Goal: Information Seeking & Learning: Learn about a topic

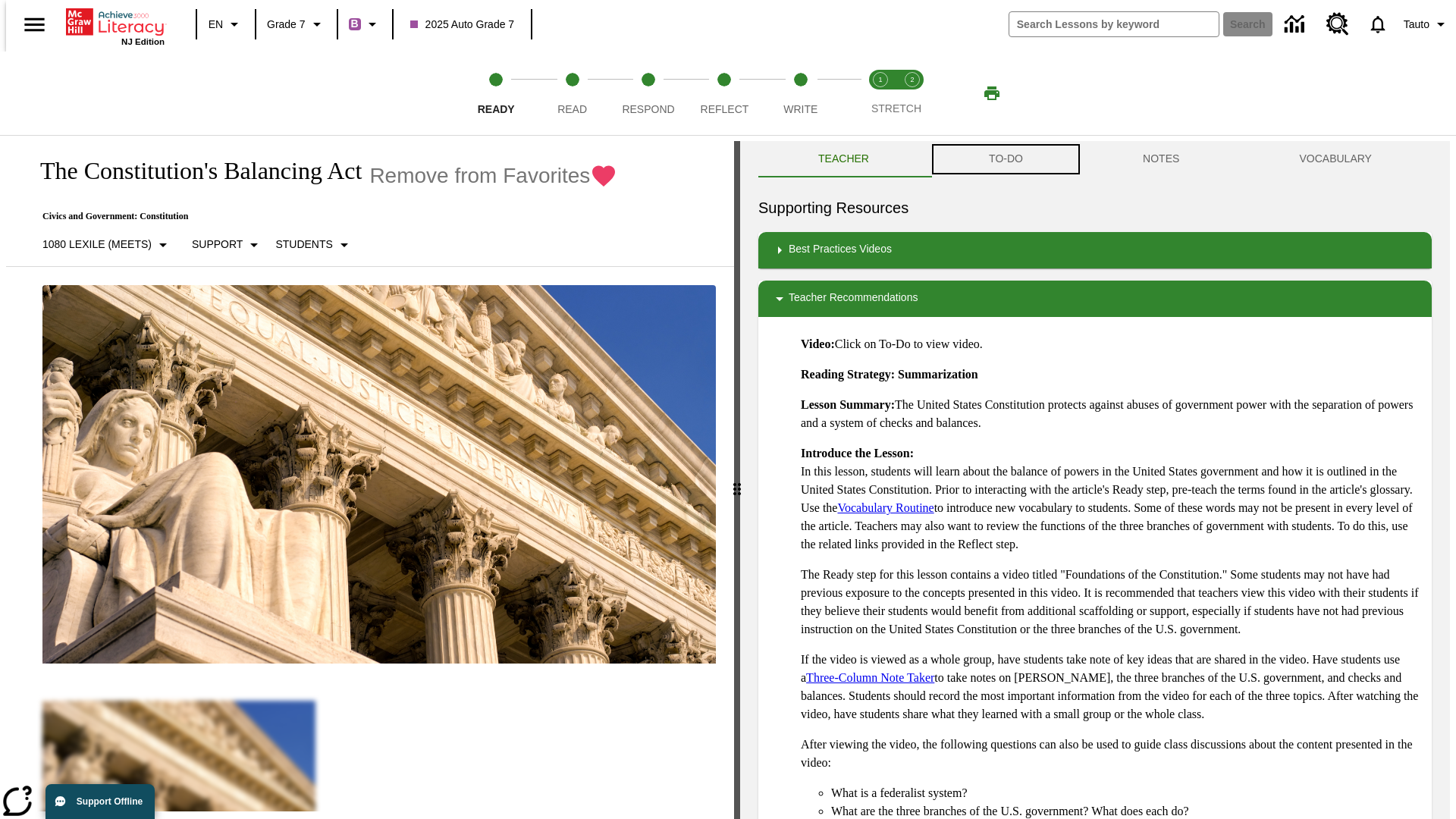
click at [1005, 159] on button "TO-DO" at bounding box center [1006, 158] width 154 height 36
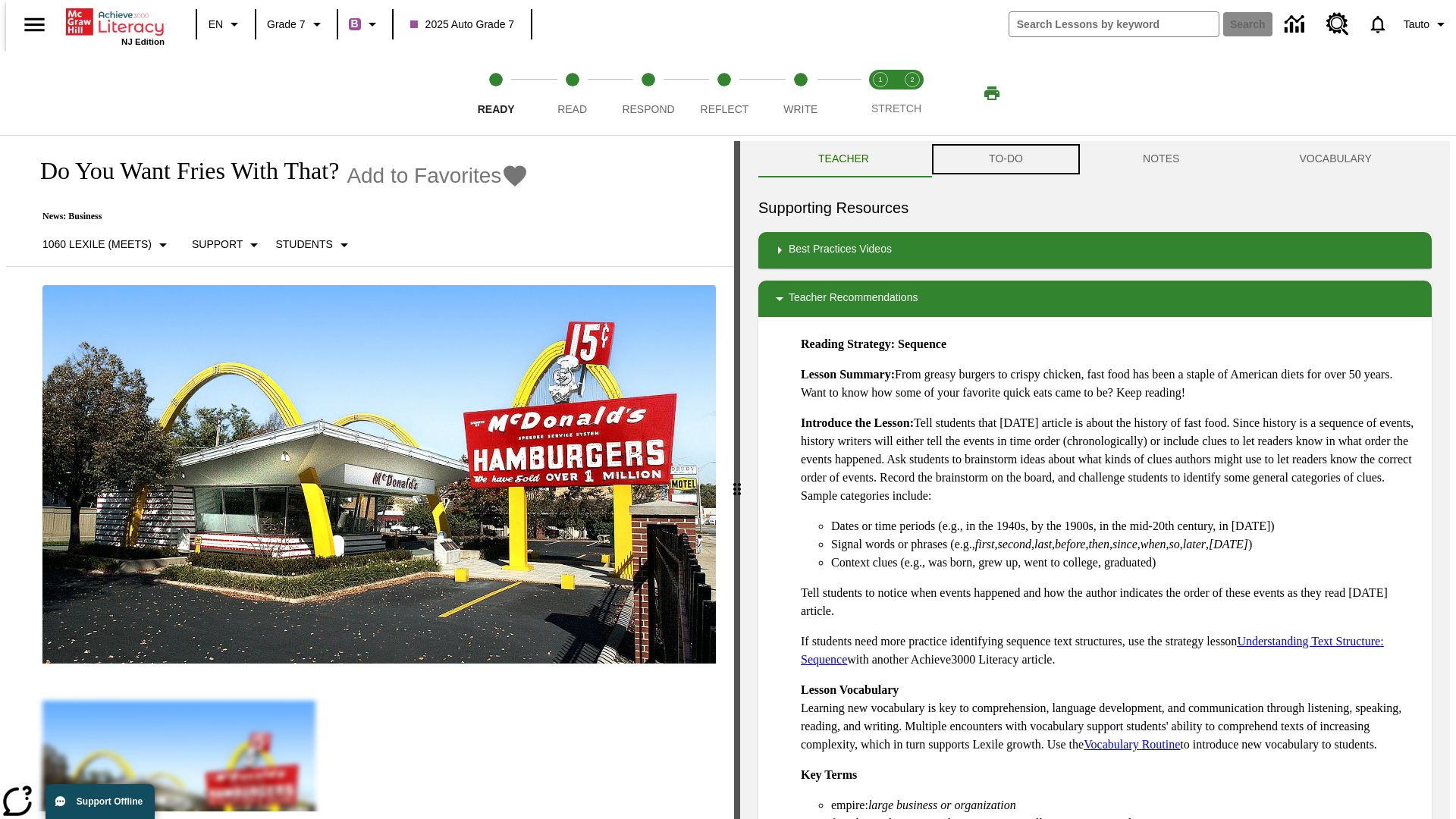
click at [1005, 159] on button "TO-DO" at bounding box center [1006, 158] width 154 height 36
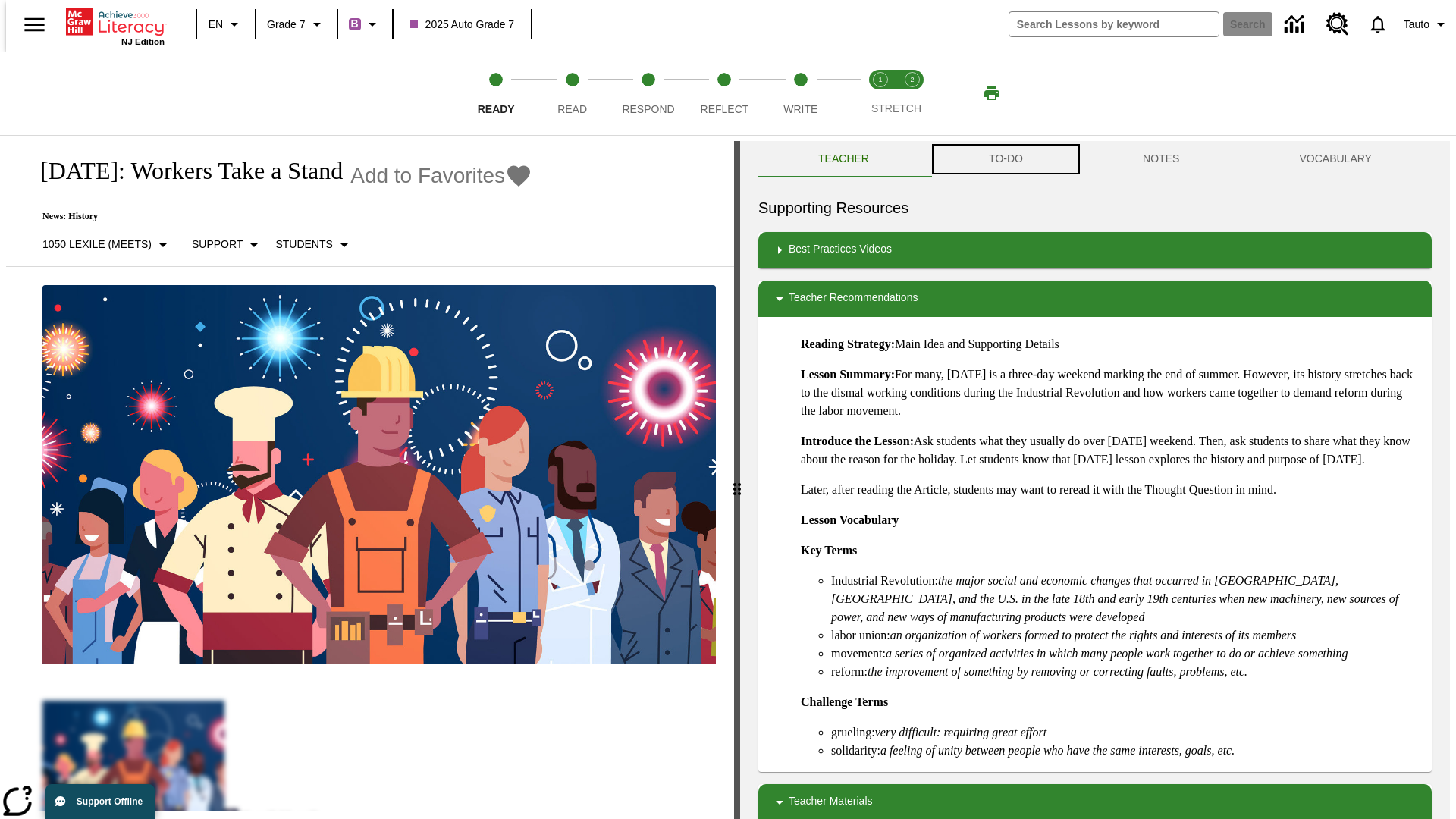
click at [1005, 159] on button "TO-DO" at bounding box center [1006, 158] width 154 height 36
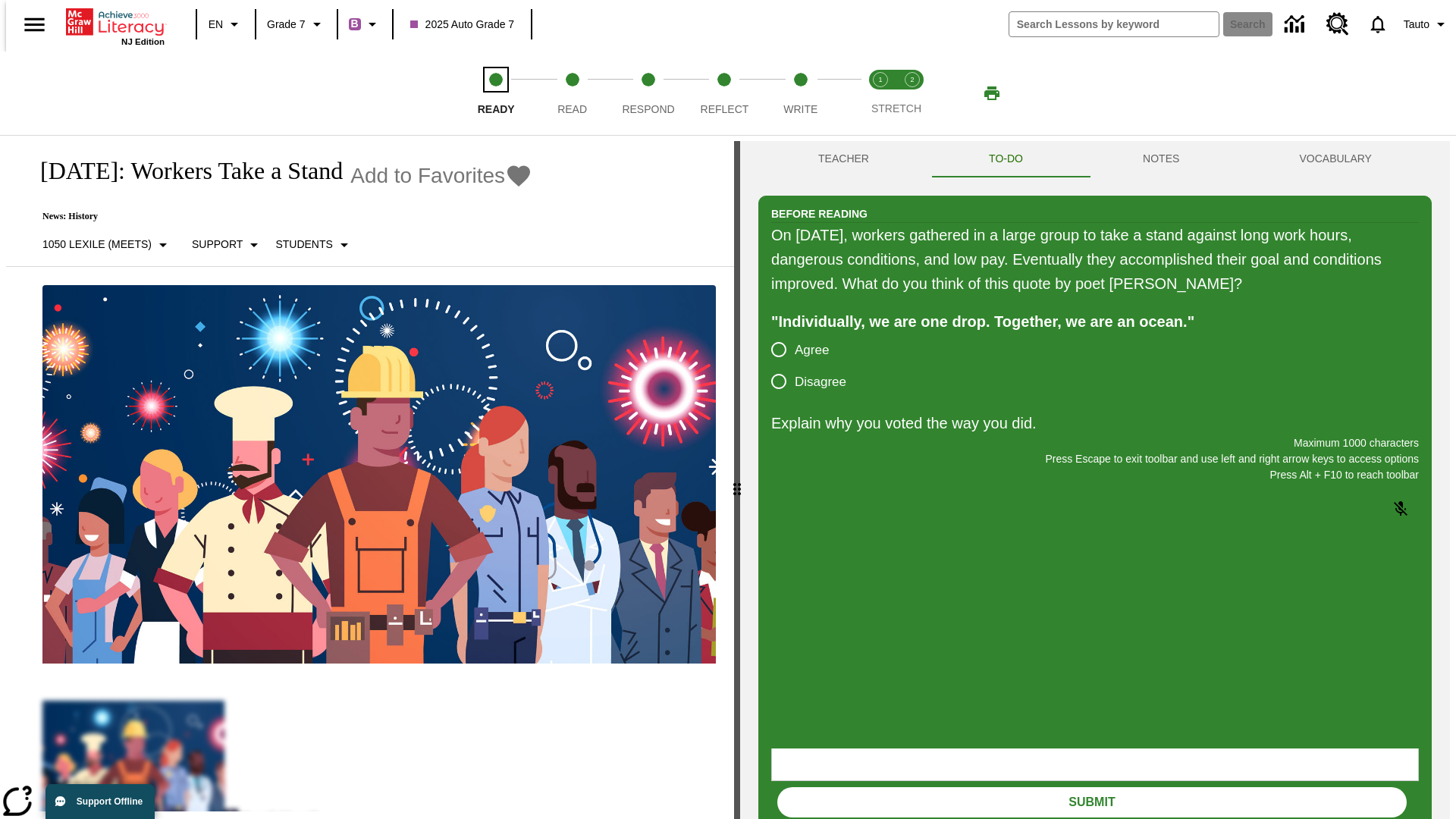
click at [496, 94] on span "Ready" at bounding box center [496, 103] width 37 height 27
click at [572, 94] on span "Read" at bounding box center [572, 103] width 30 height 27
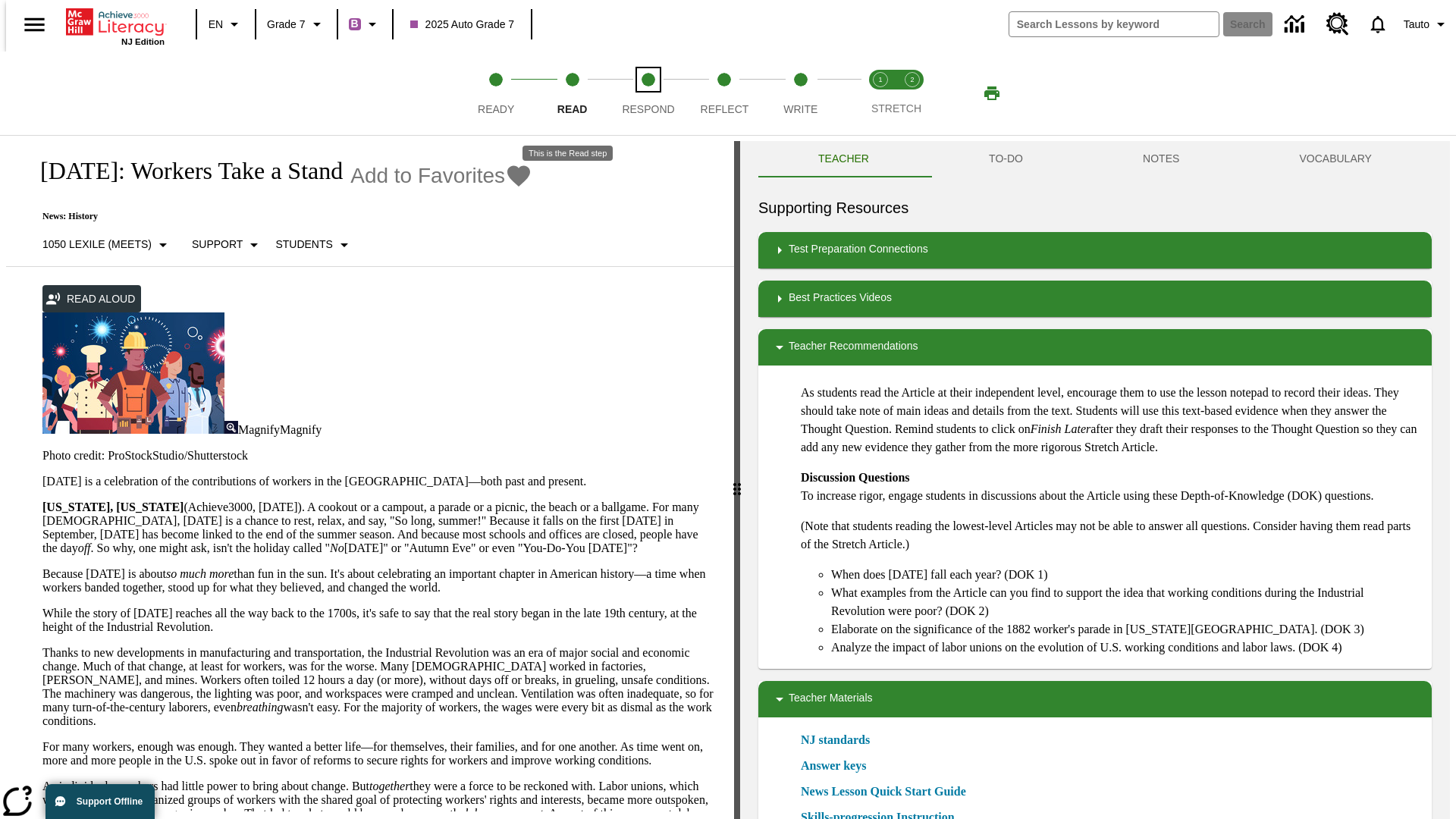
click at [648, 94] on span "Respond" at bounding box center [647, 103] width 52 height 27
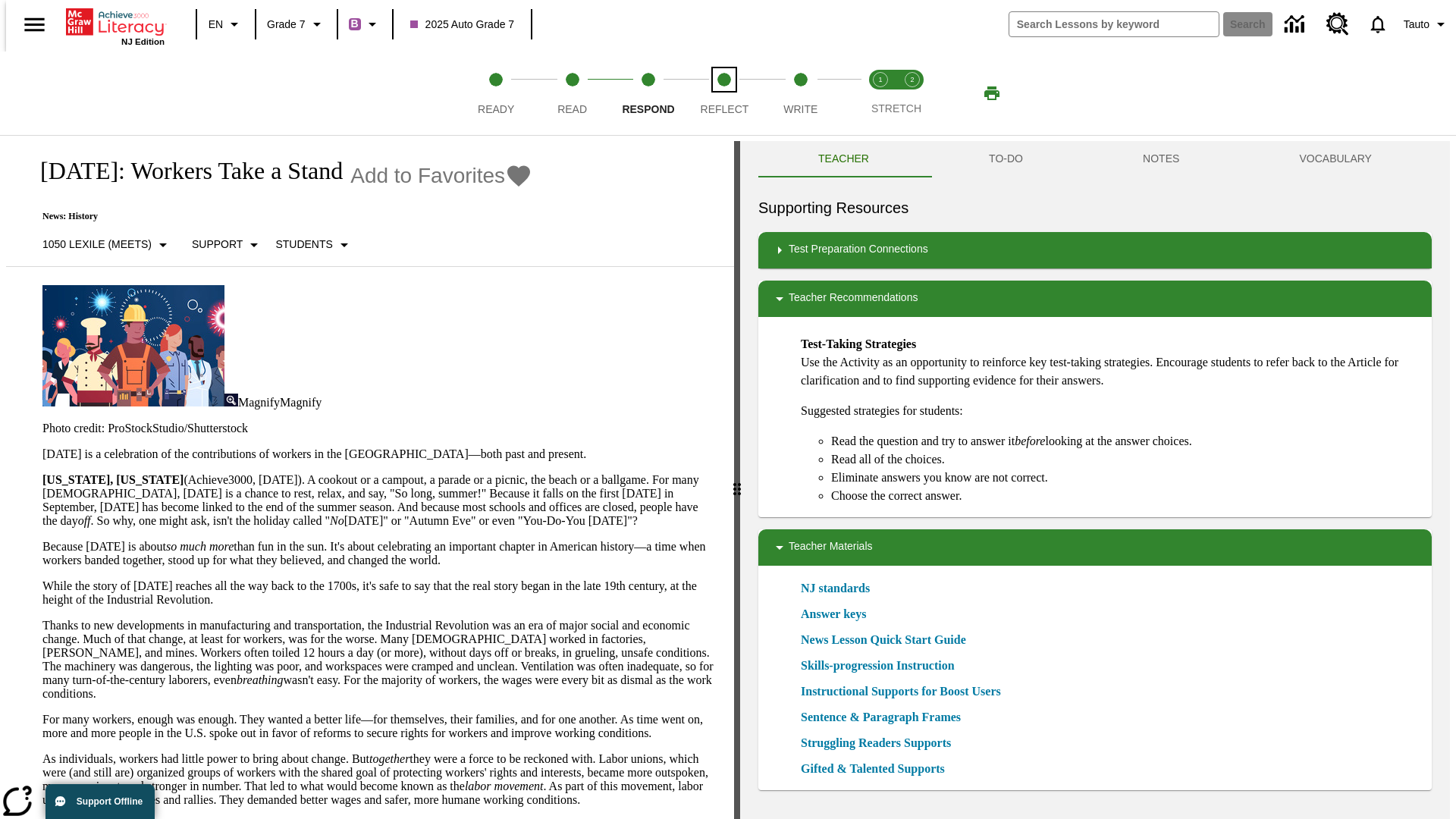
click at [724, 94] on span "Reflect" at bounding box center [725, 103] width 49 height 27
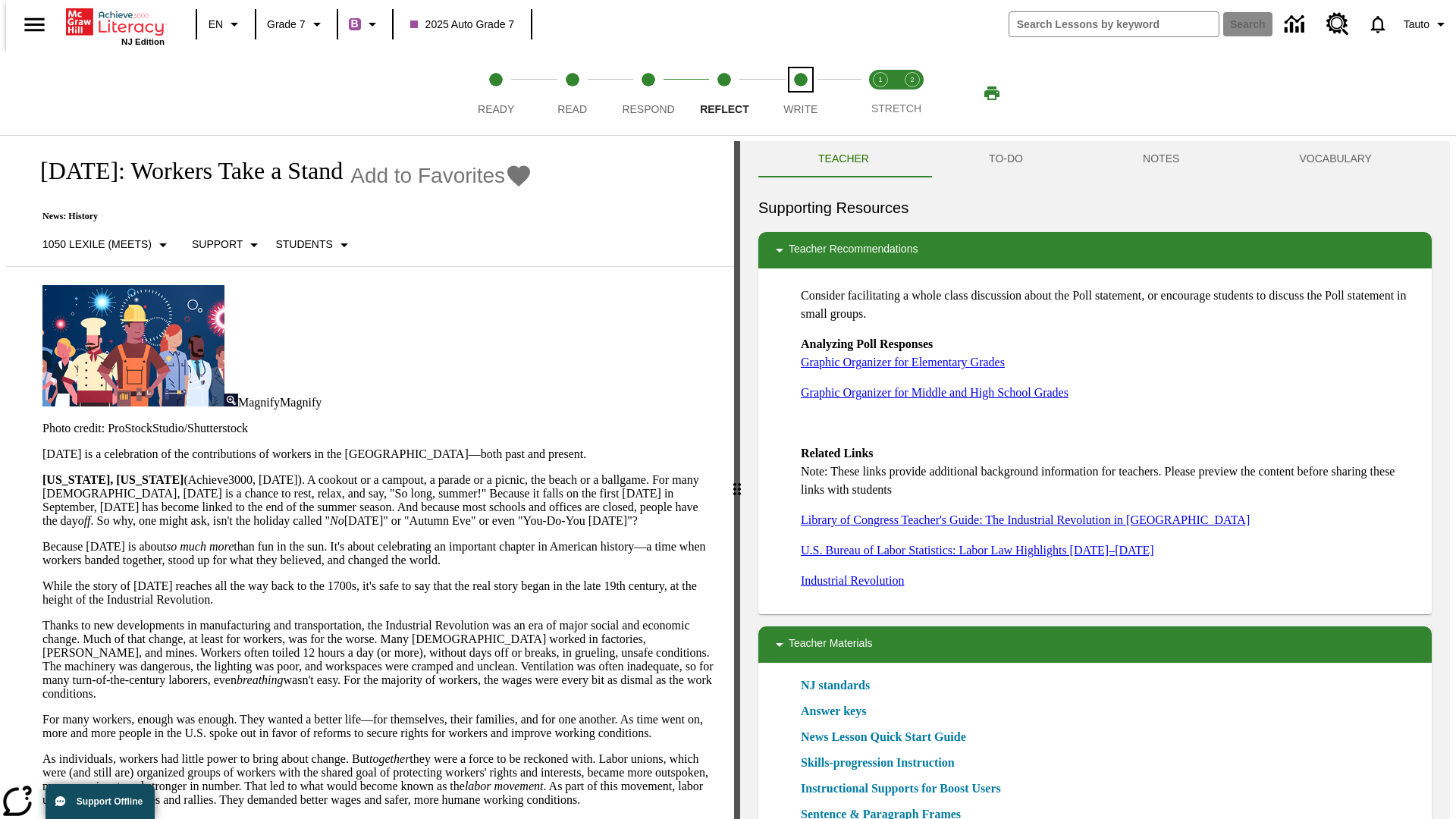
click at [800, 94] on span "Write" at bounding box center [800, 103] width 34 height 27
